Goal: Navigation & Orientation: Go to known website

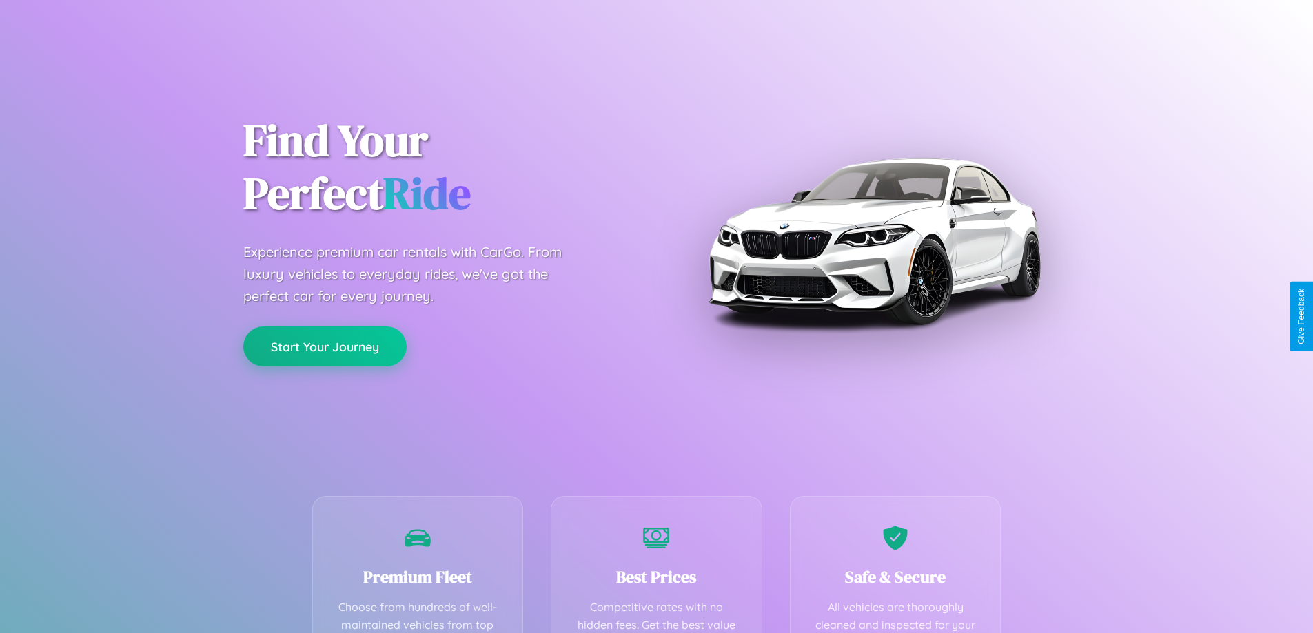
click at [325, 347] on button "Start Your Journey" at bounding box center [324, 347] width 163 height 40
click at [325, 346] on button "Start Your Journey" at bounding box center [324, 347] width 163 height 40
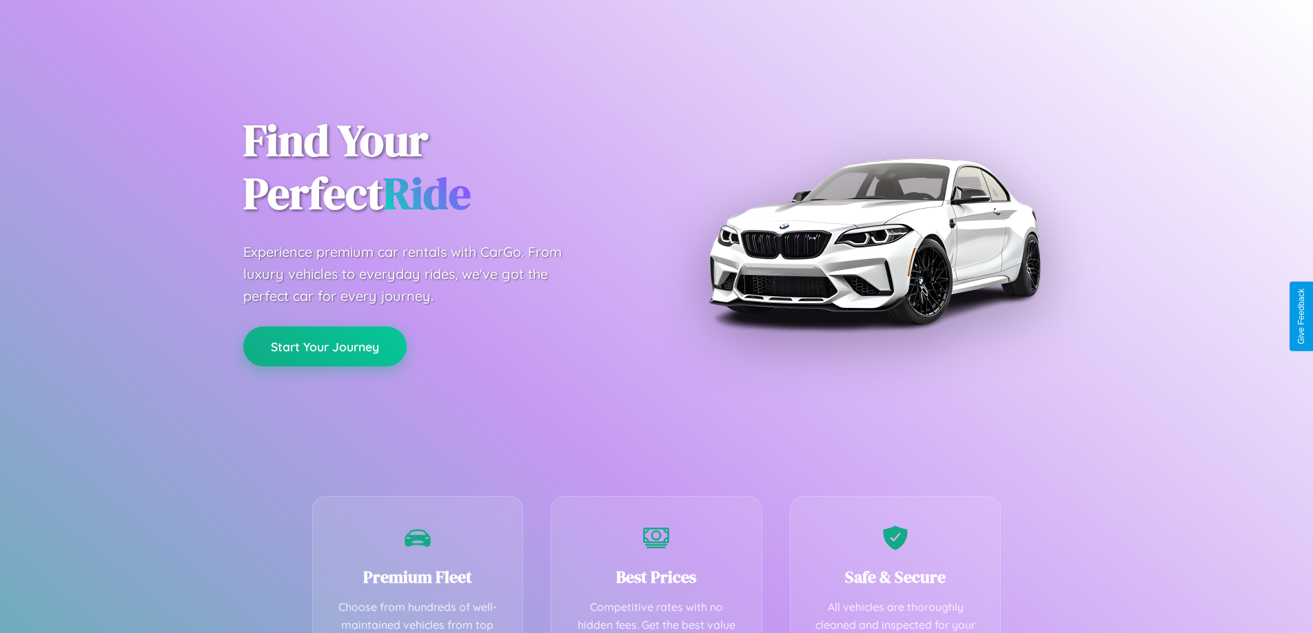
click at [325, 346] on button "Start Your Journey" at bounding box center [324, 347] width 163 height 40
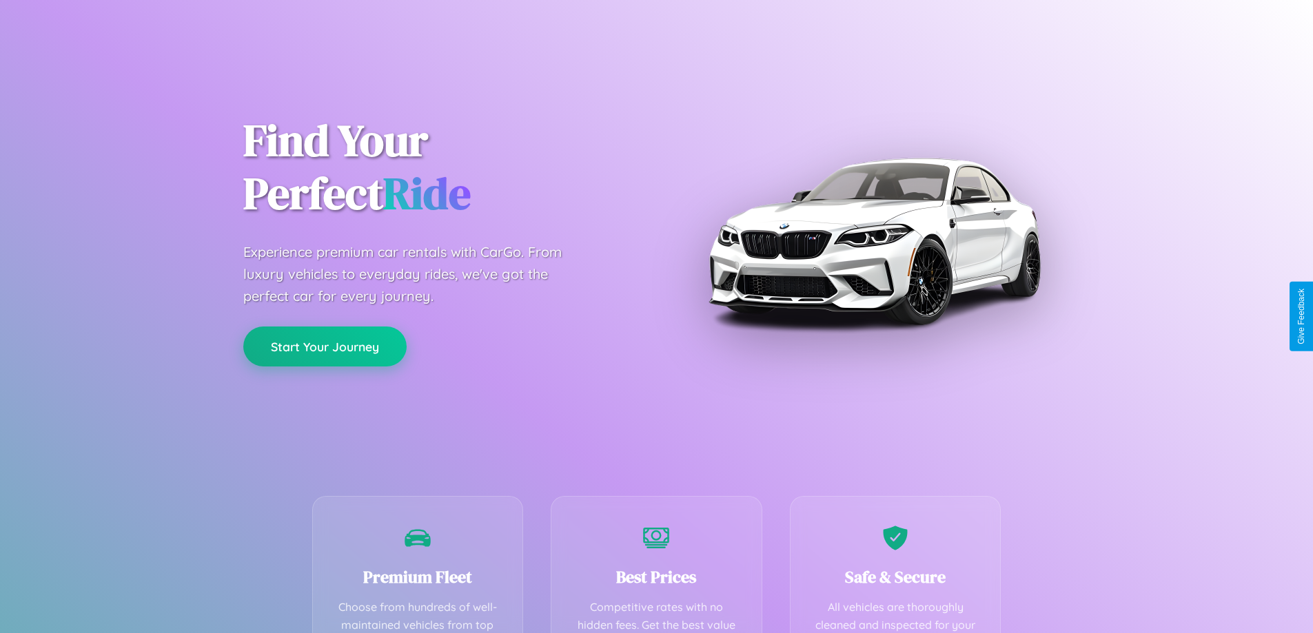
click at [325, 346] on button "Start Your Journey" at bounding box center [324, 347] width 163 height 40
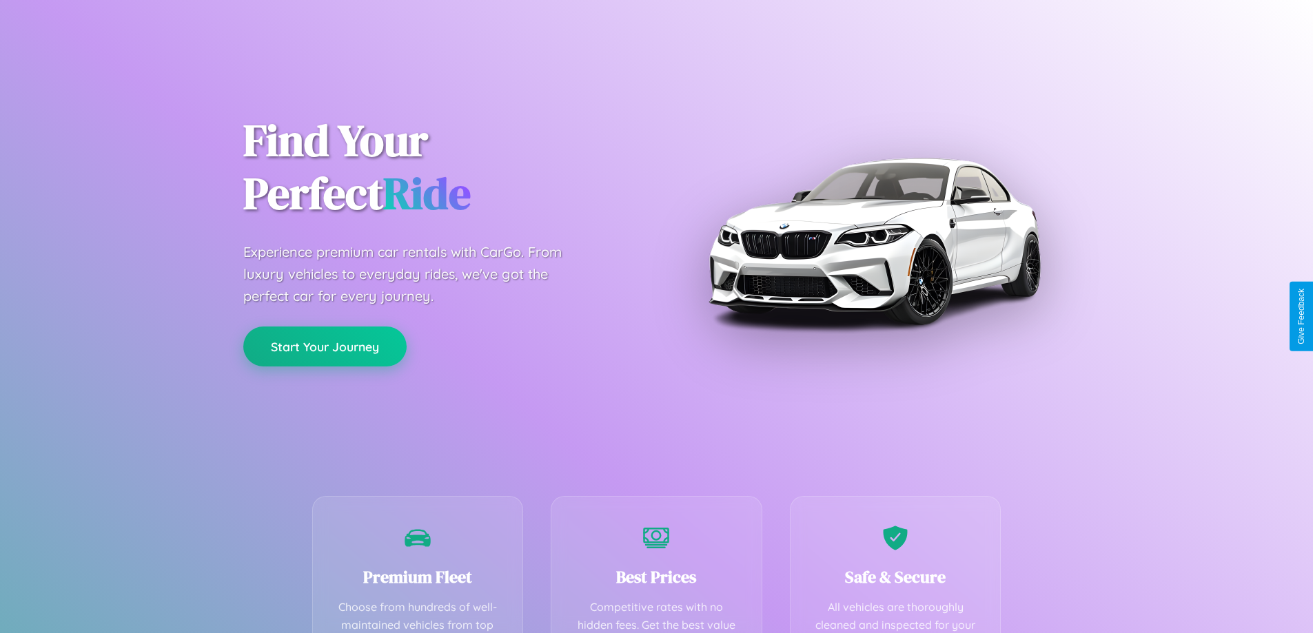
click at [325, 346] on button "Start Your Journey" at bounding box center [324, 347] width 163 height 40
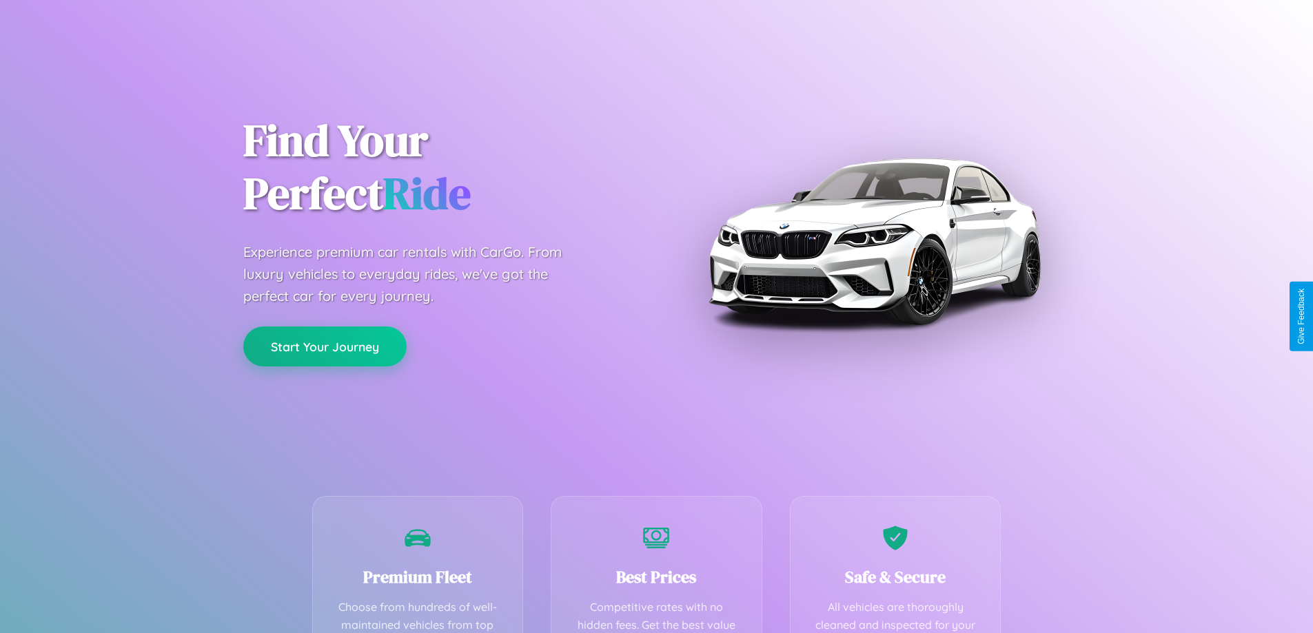
click at [325, 346] on button "Start Your Journey" at bounding box center [324, 347] width 163 height 40
